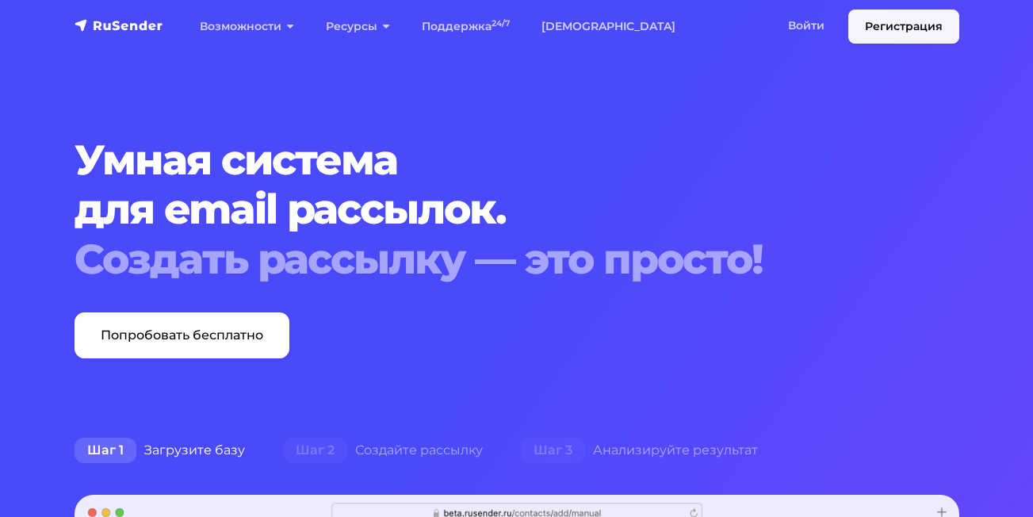
click at [874, 33] on link "Регистрация" at bounding box center [903, 27] width 111 height 34
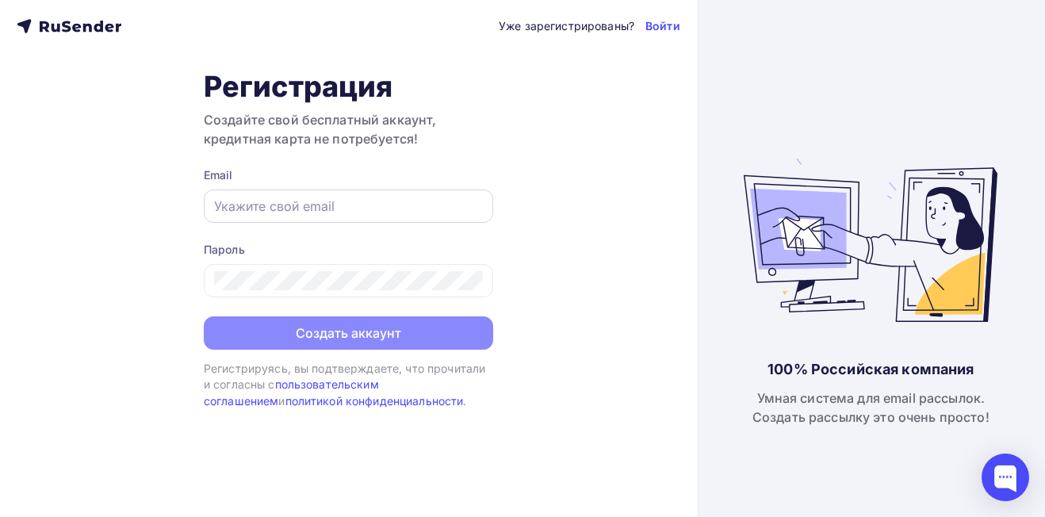
click at [385, 202] on input "text" at bounding box center [348, 206] width 269 height 19
drag, startPoint x: 356, startPoint y: 201, endPoint x: 274, endPoint y: 210, distance: 82.1
click at [275, 211] on input "clikalov@gmail.com" at bounding box center [348, 206] width 269 height 19
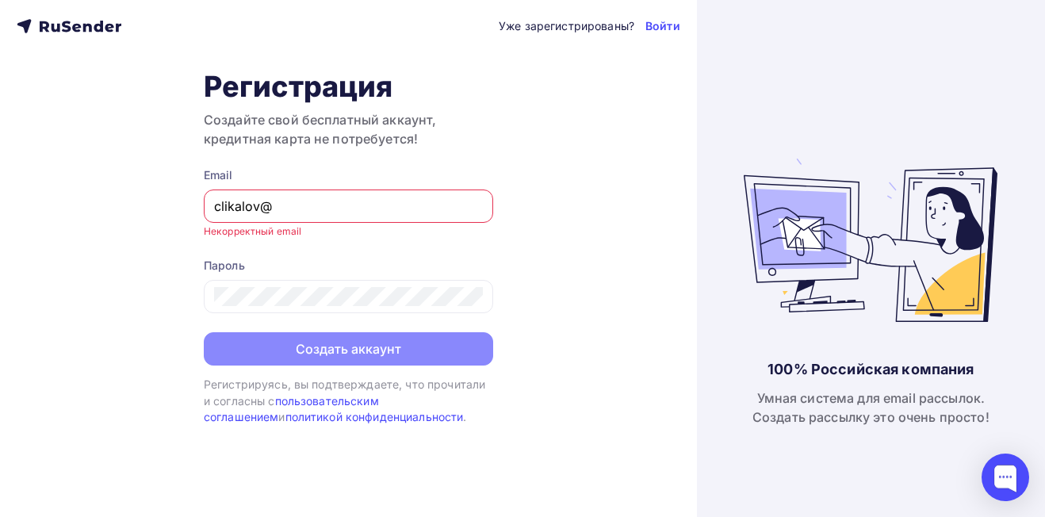
type input "clikalov@yandex.ru"
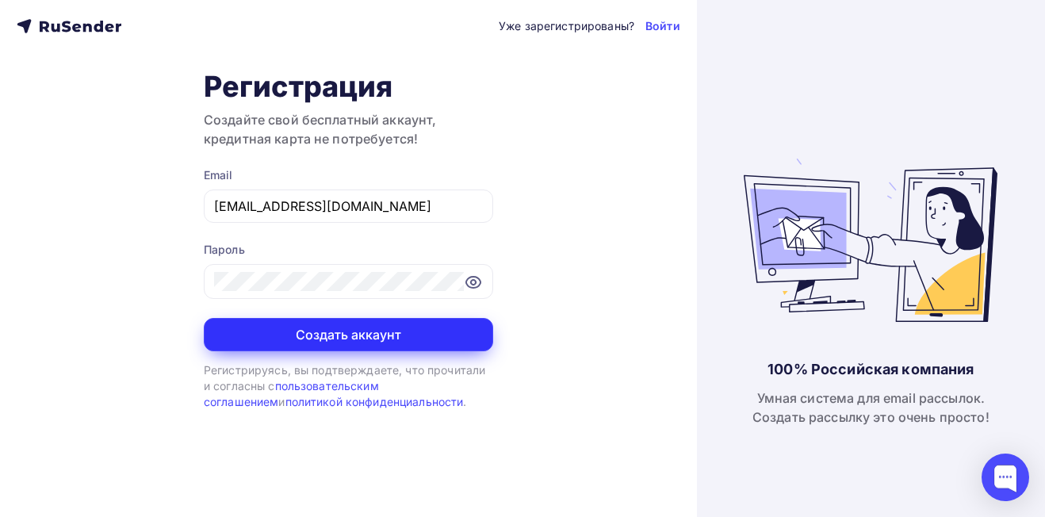
click at [438, 333] on button "Создать аккаунт" at bounding box center [348, 334] width 289 height 33
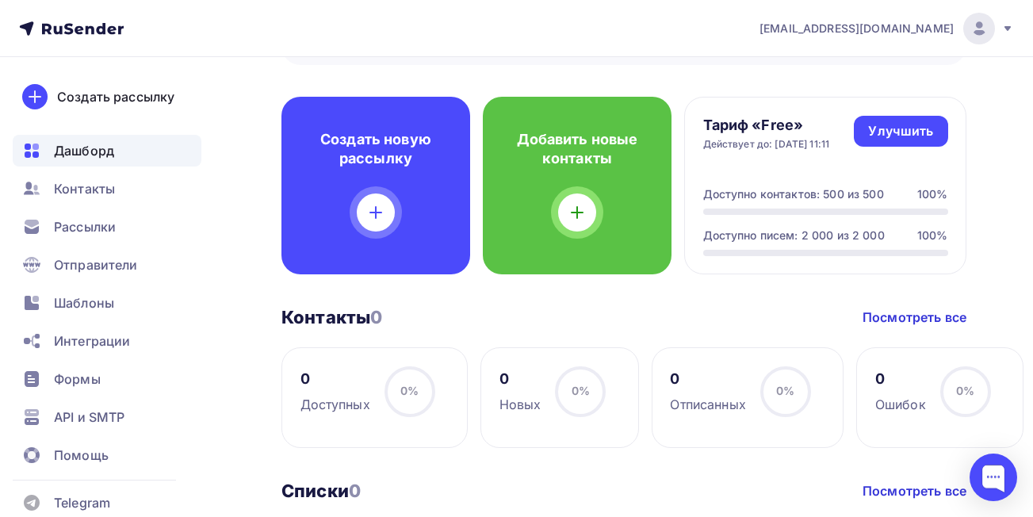
scroll to position [159, 0]
